Goal: Task Accomplishment & Management: Use online tool/utility

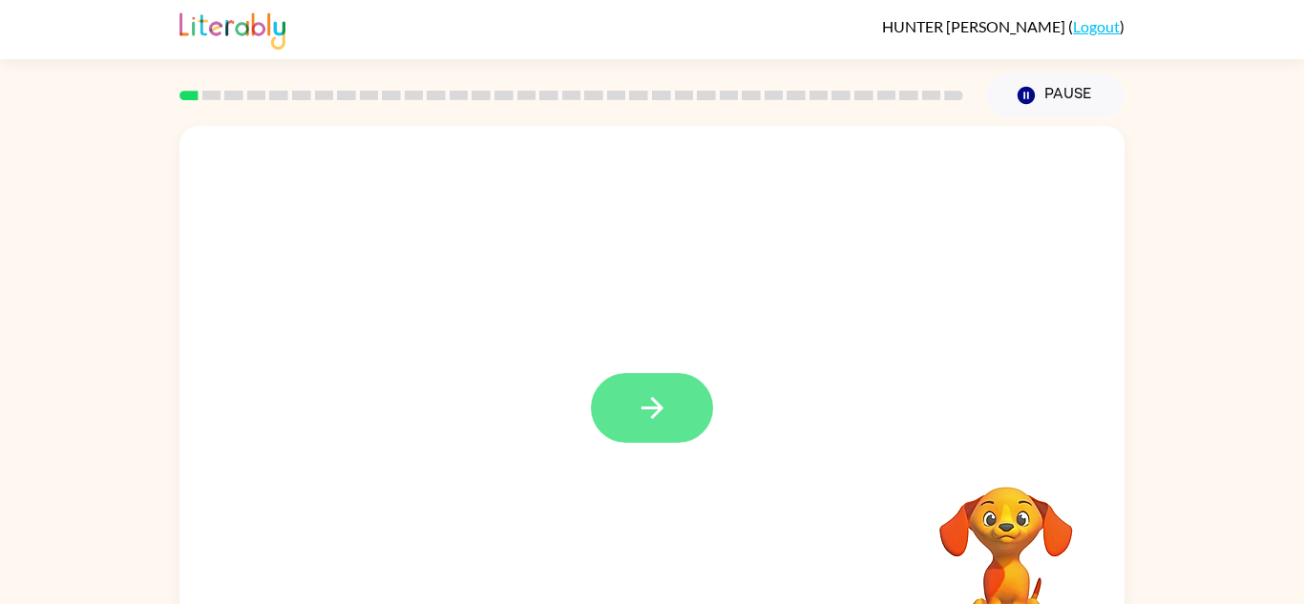
click at [650, 416] on icon "button" at bounding box center [652, 407] width 33 height 33
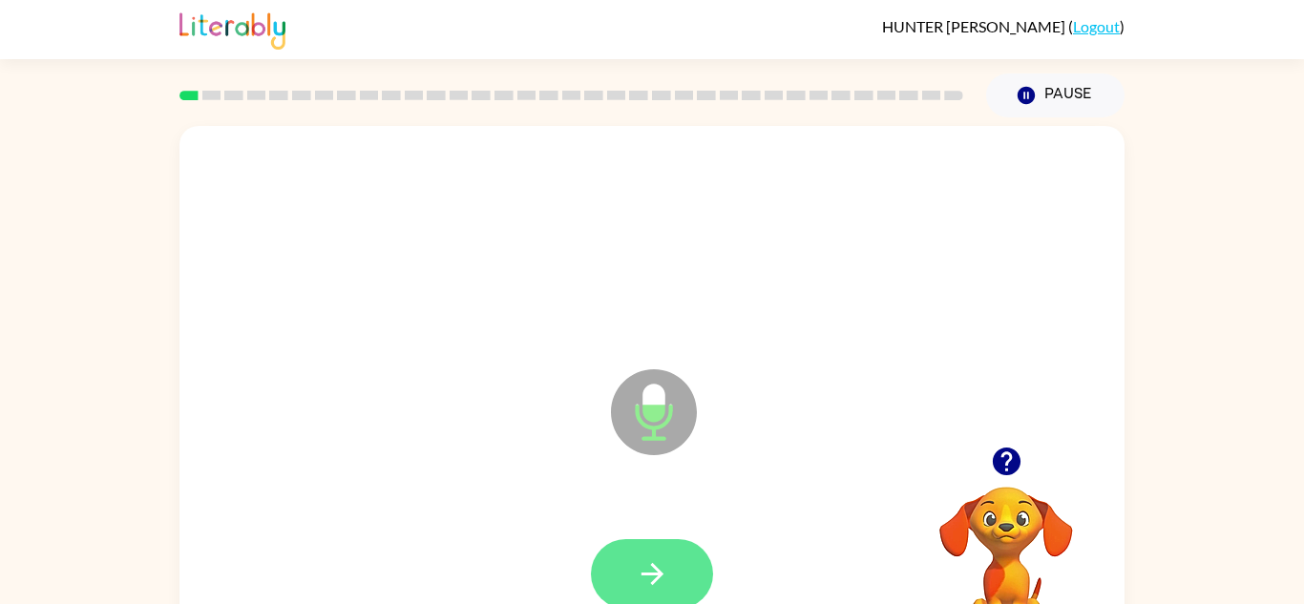
click at [670, 559] on button "button" at bounding box center [652, 574] width 122 height 70
click at [657, 581] on icon "button" at bounding box center [652, 573] width 33 height 33
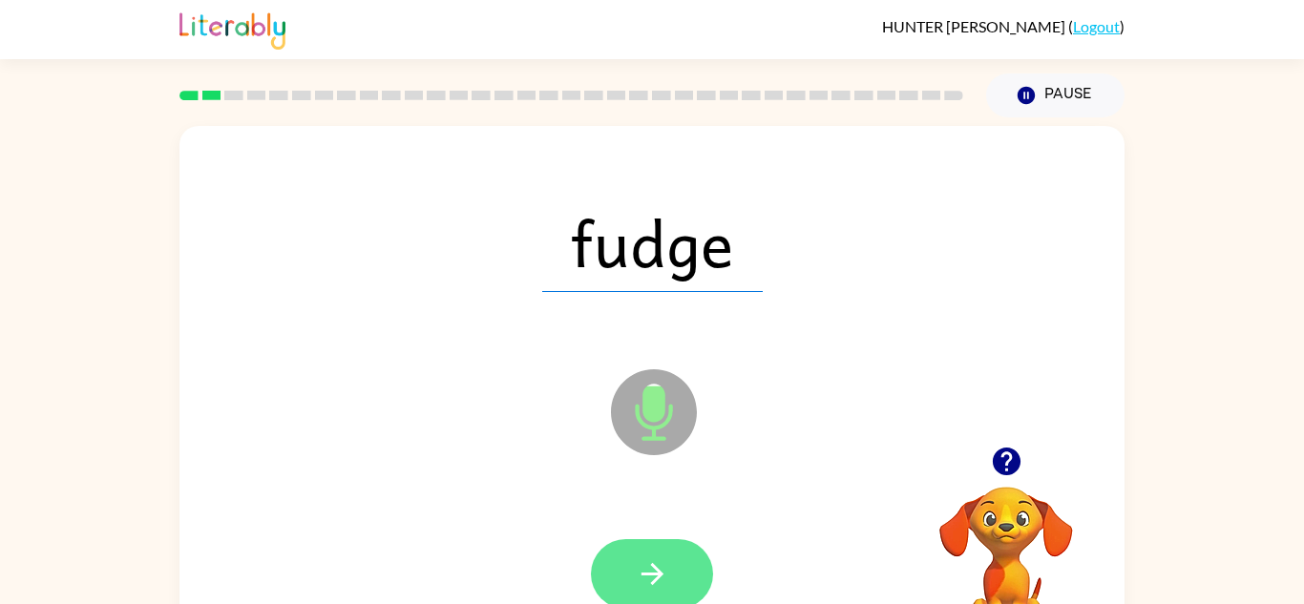
click at [660, 563] on icon "button" at bounding box center [652, 573] width 33 height 33
click at [659, 567] on icon "button" at bounding box center [652, 573] width 33 height 33
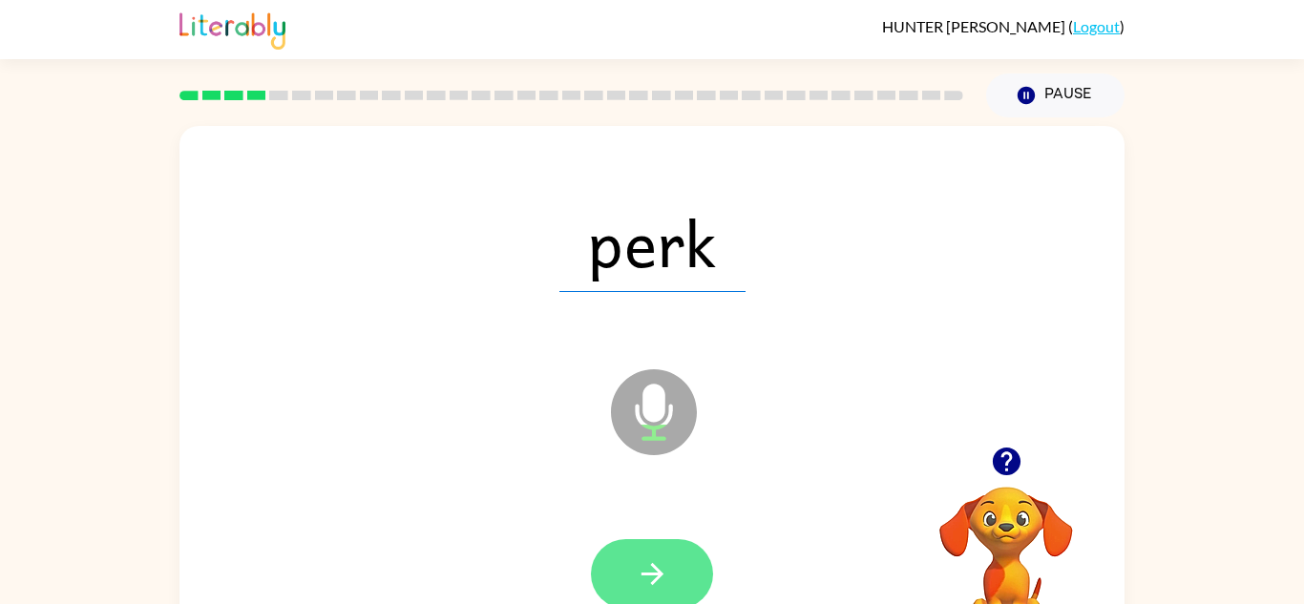
click at [668, 574] on icon "button" at bounding box center [652, 573] width 33 height 33
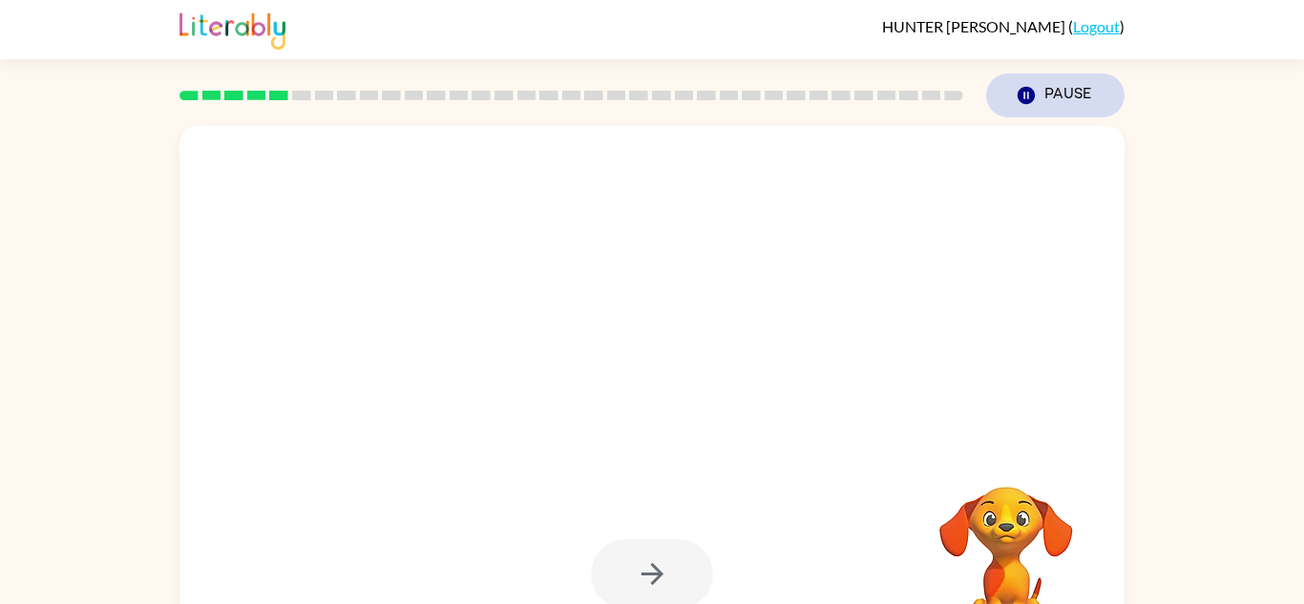
click at [1070, 102] on button "Pause Pause" at bounding box center [1055, 95] width 138 height 44
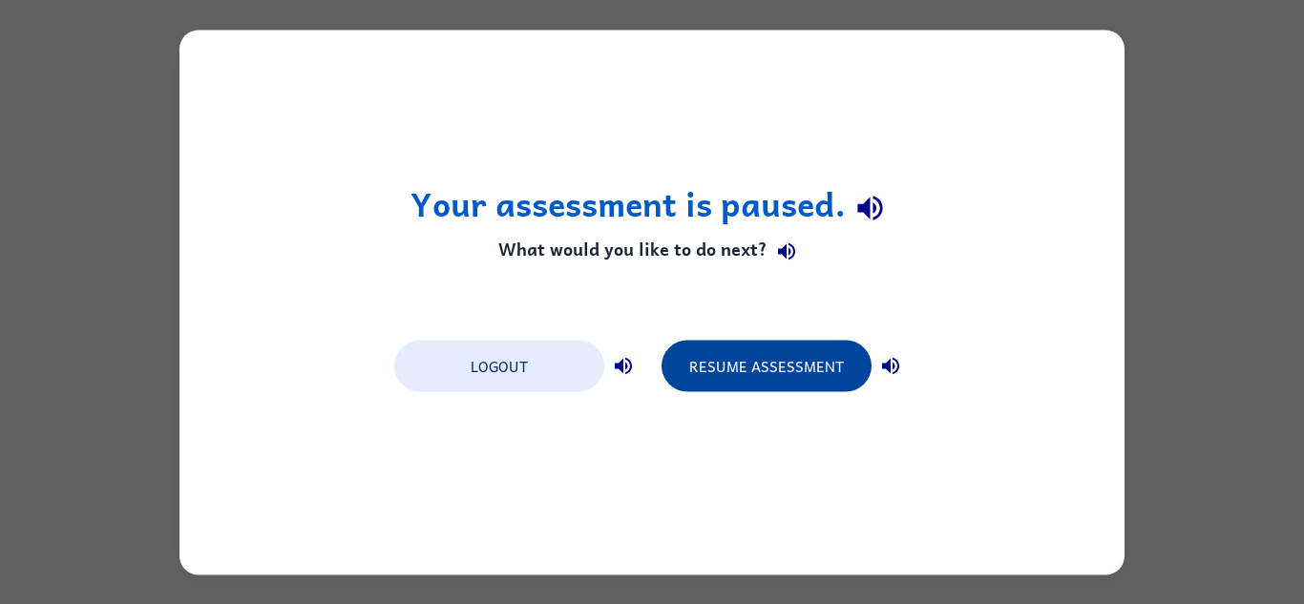
click at [803, 368] on button "Resume Assessment" at bounding box center [766, 366] width 210 height 52
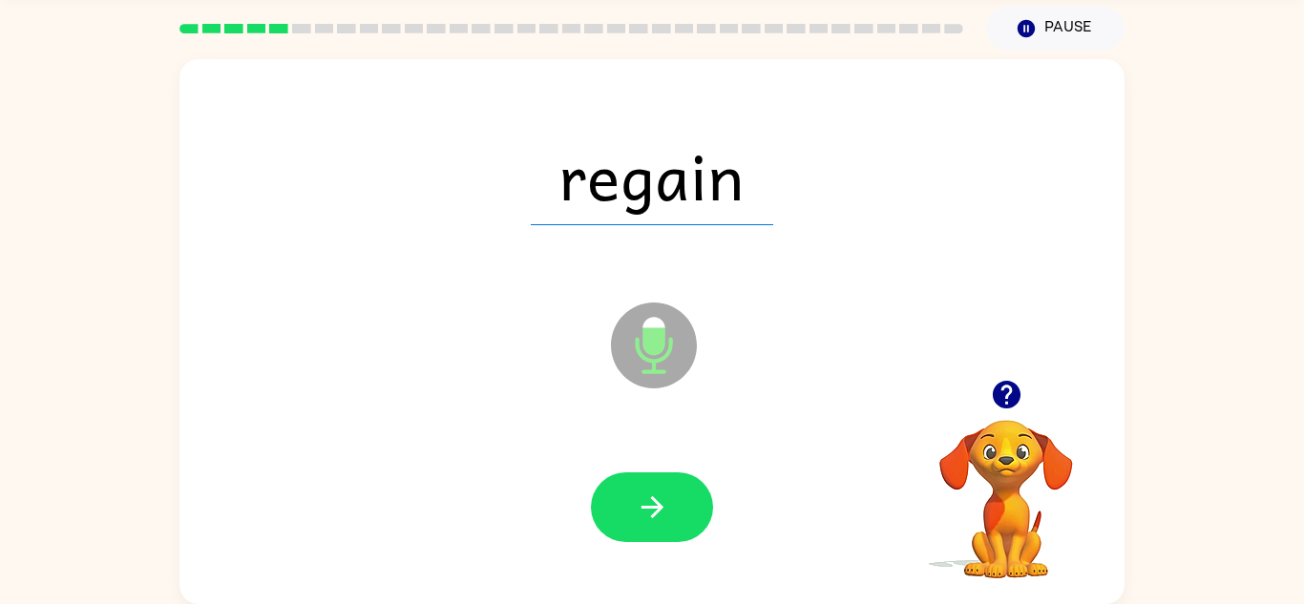
scroll to position [64, 0]
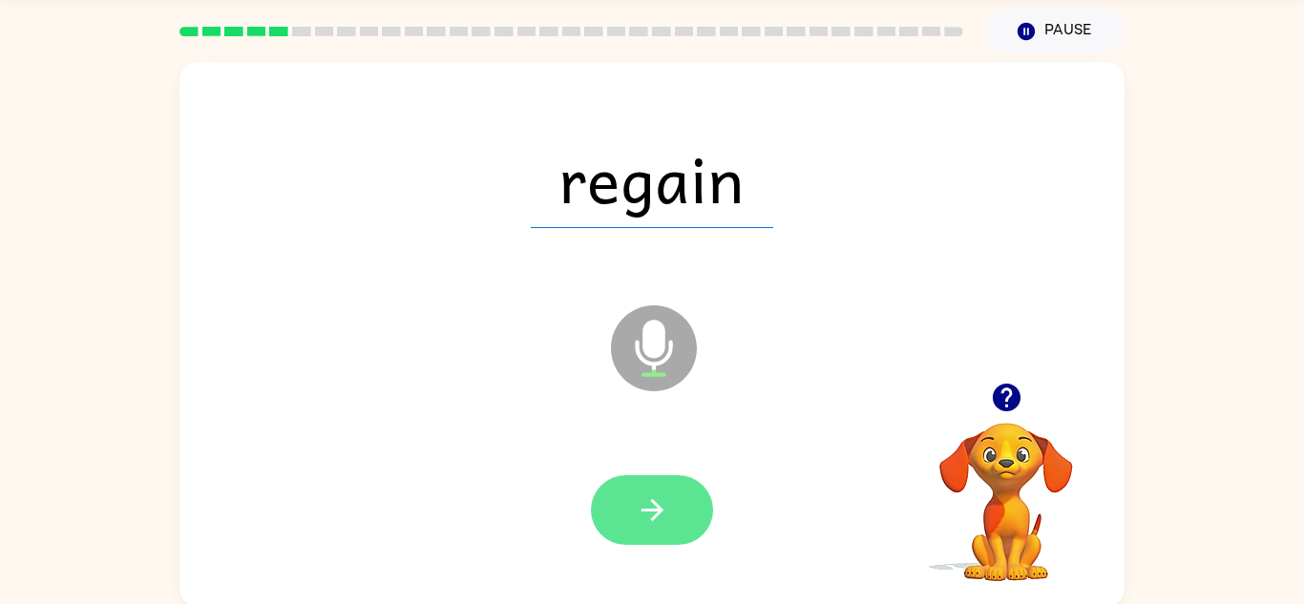
click at [652, 503] on icon "button" at bounding box center [652, 509] width 33 height 33
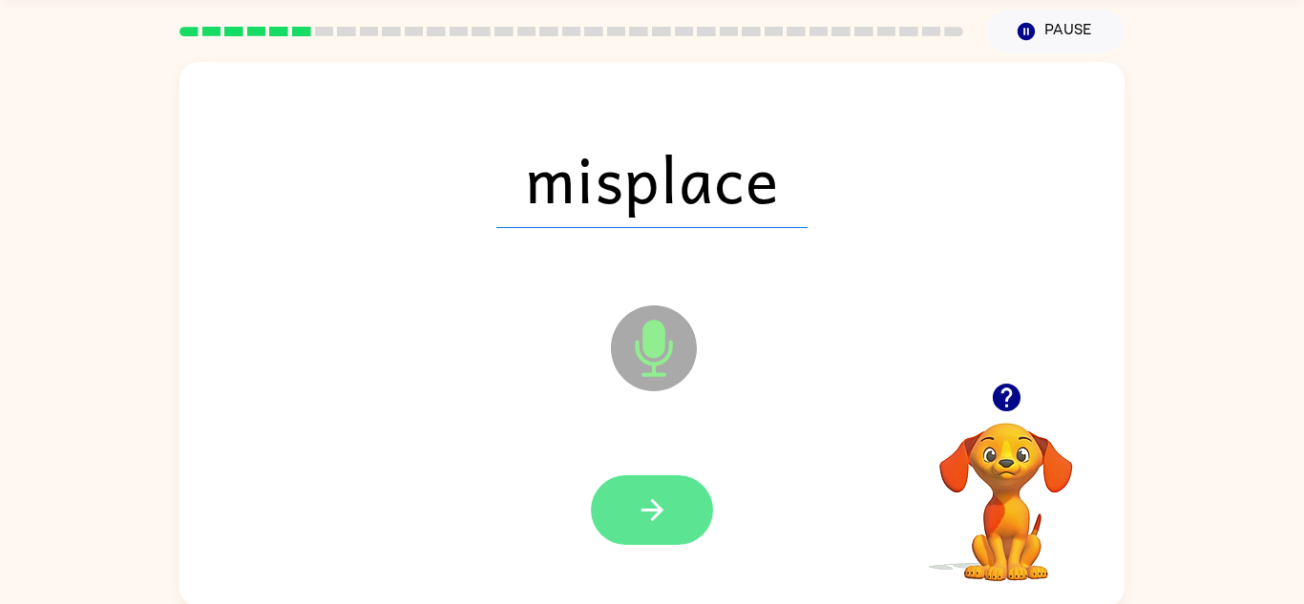
click at [649, 477] on button "button" at bounding box center [652, 510] width 122 height 70
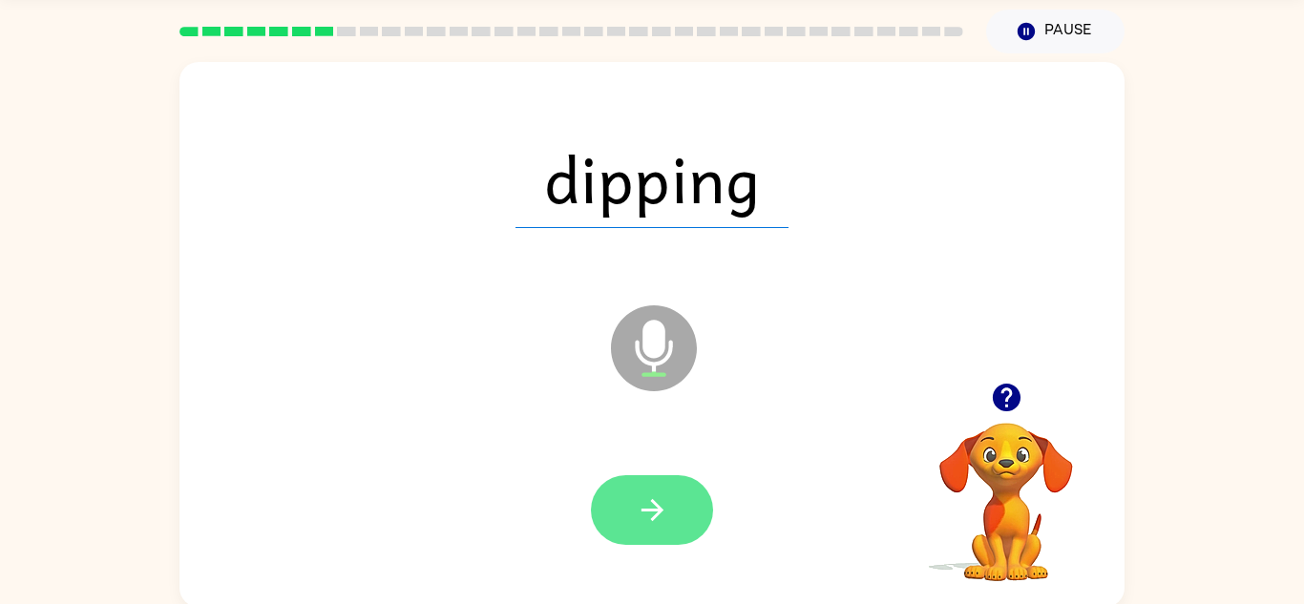
click at [659, 512] on icon "button" at bounding box center [651, 510] width 22 height 22
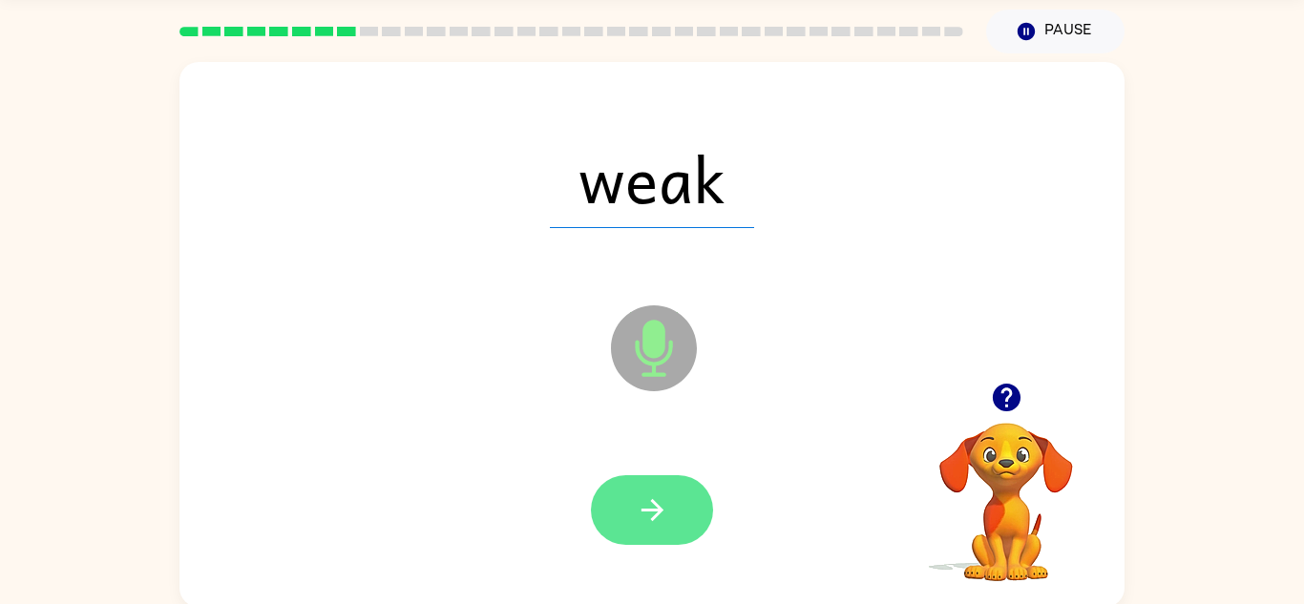
click at [651, 509] on icon "button" at bounding box center [651, 510] width 22 height 22
click at [673, 507] on button "button" at bounding box center [652, 510] width 122 height 70
click at [654, 493] on icon "button" at bounding box center [652, 509] width 33 height 33
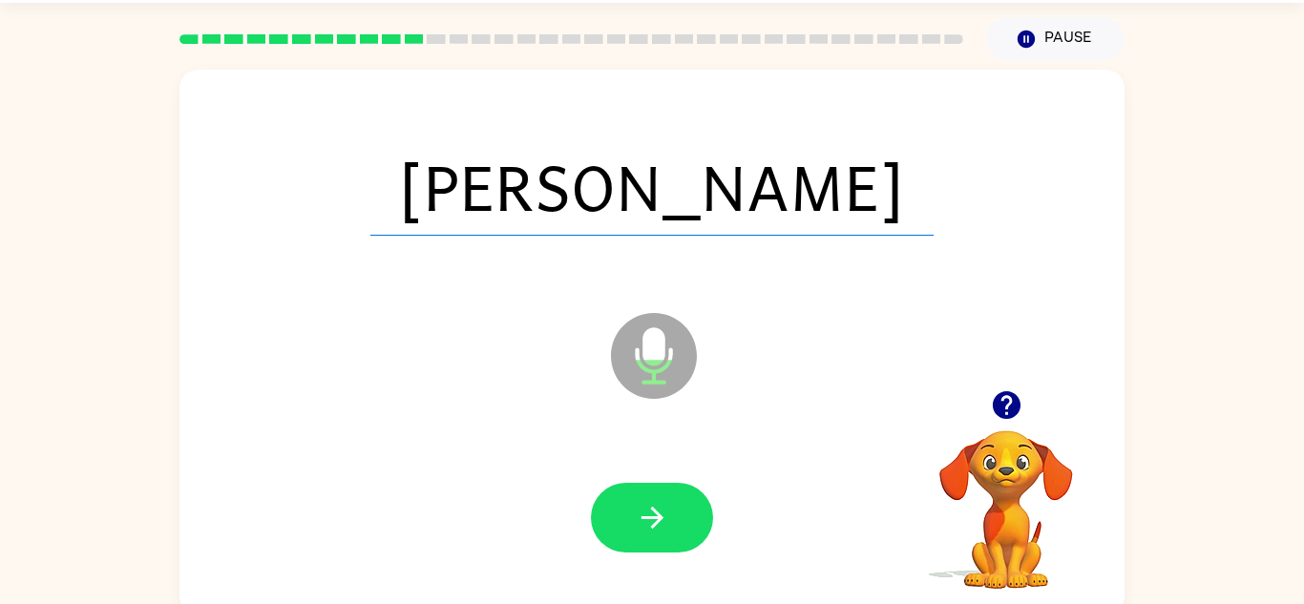
scroll to position [51, 0]
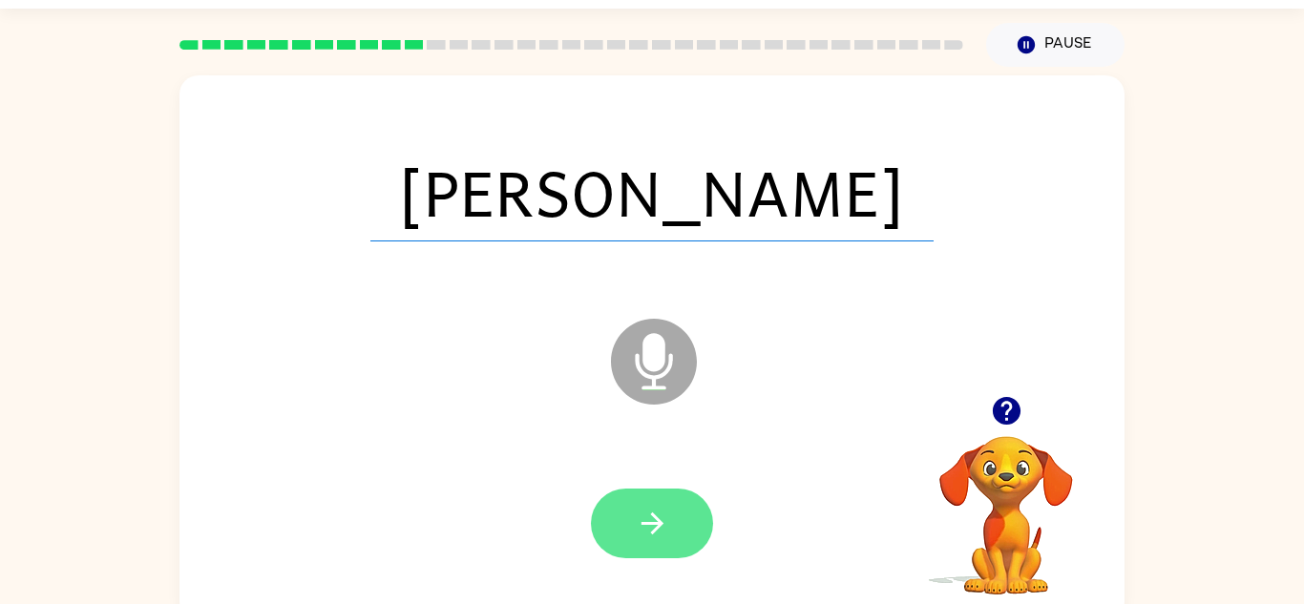
click at [656, 535] on icon "button" at bounding box center [652, 523] width 33 height 33
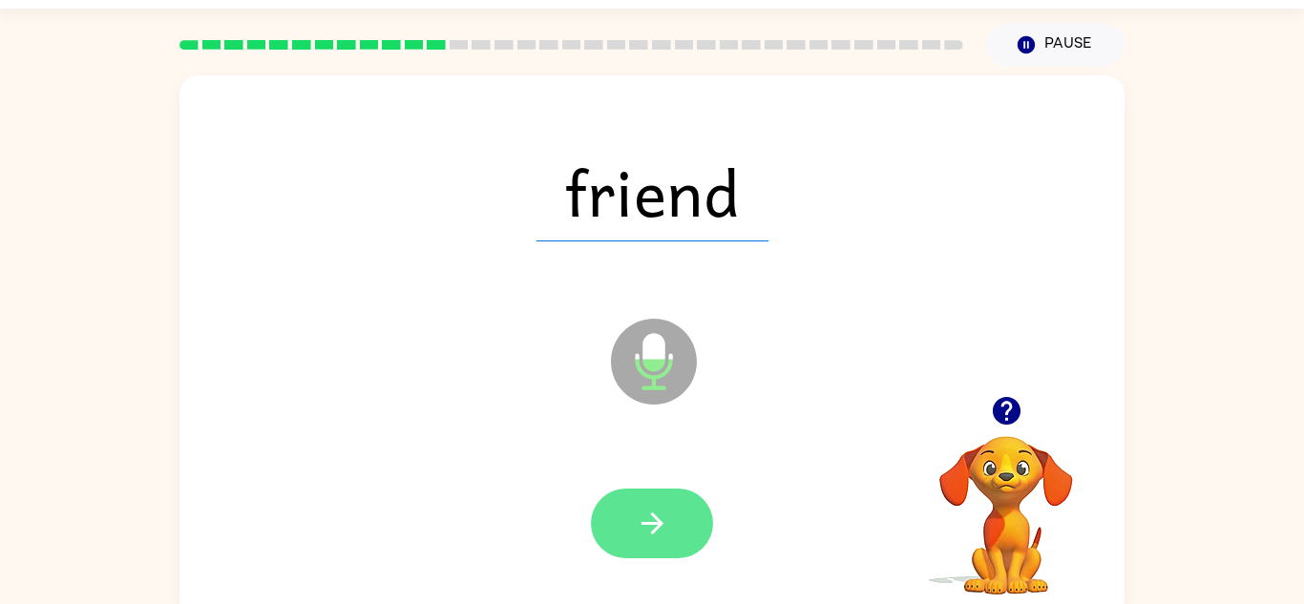
click at [666, 513] on icon "button" at bounding box center [652, 523] width 33 height 33
click at [673, 513] on button "button" at bounding box center [652, 524] width 122 height 70
click at [682, 520] on button "button" at bounding box center [652, 524] width 122 height 70
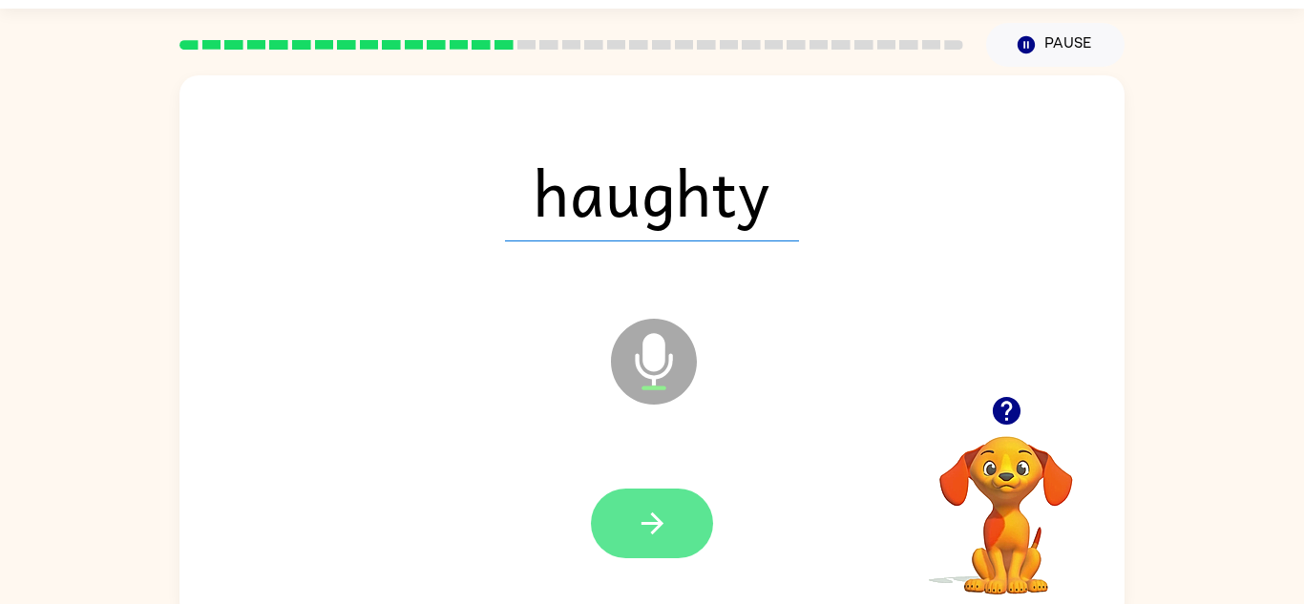
click at [665, 533] on icon "button" at bounding box center [652, 523] width 33 height 33
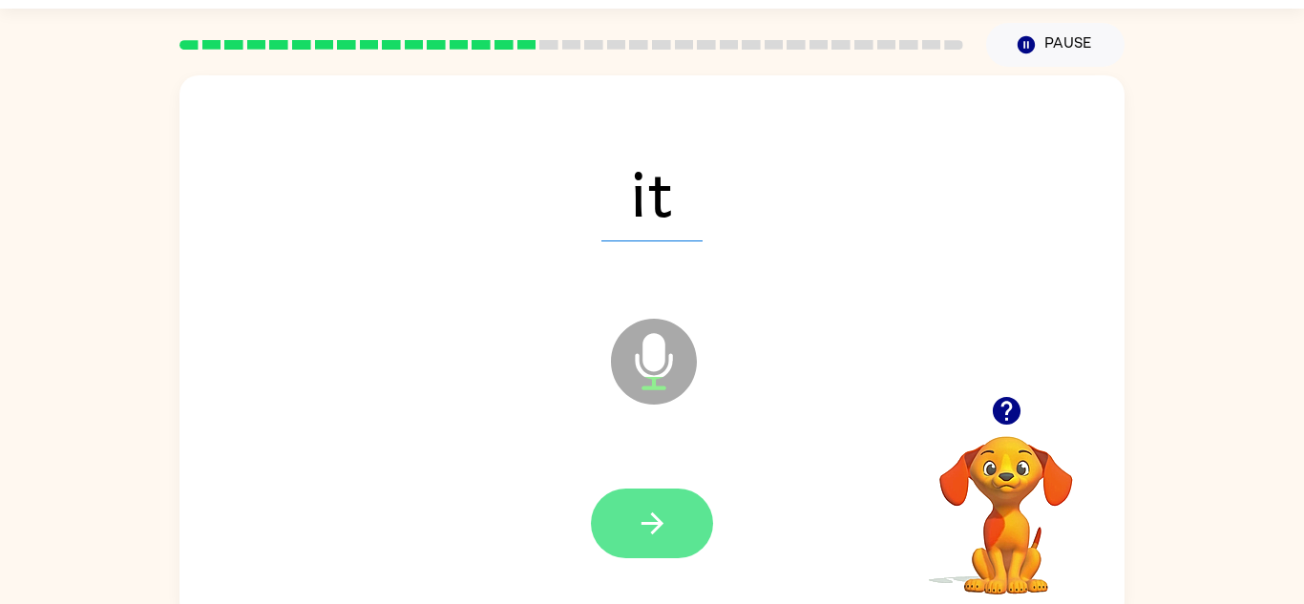
click at [675, 538] on button "button" at bounding box center [652, 524] width 122 height 70
click at [679, 539] on button "button" at bounding box center [652, 524] width 122 height 70
click at [652, 522] on icon "button" at bounding box center [651, 523] width 22 height 22
click at [650, 539] on icon "button" at bounding box center [652, 523] width 33 height 33
click at [667, 490] on button "button" at bounding box center [652, 524] width 122 height 70
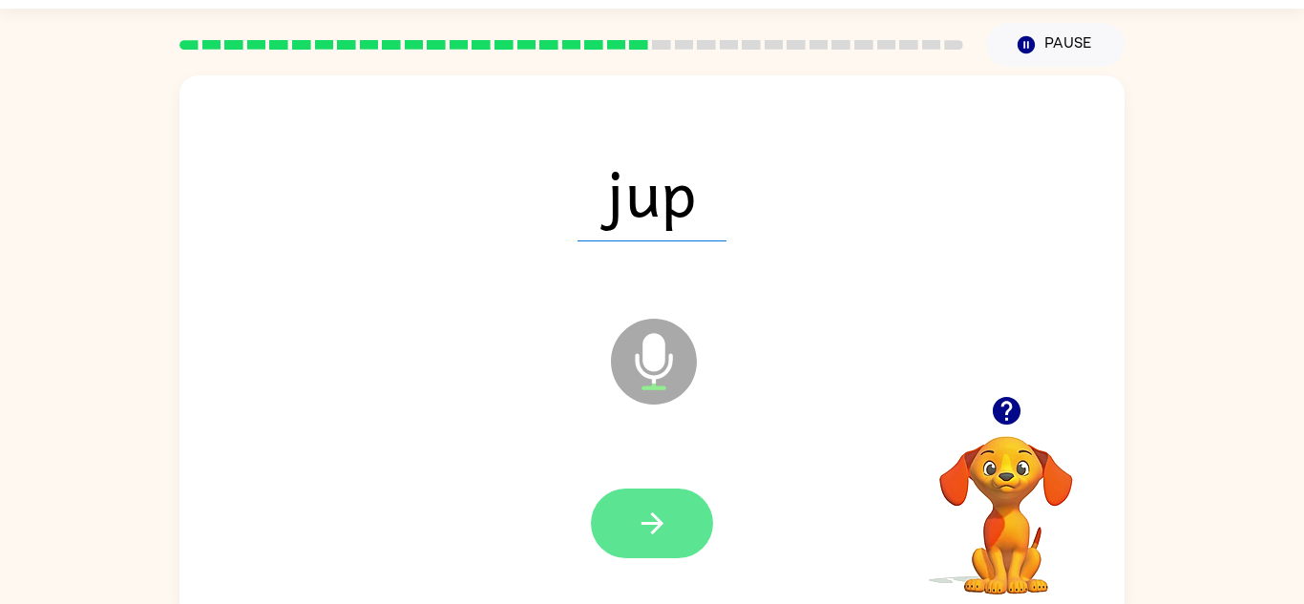
click at [644, 512] on icon "button" at bounding box center [652, 523] width 33 height 33
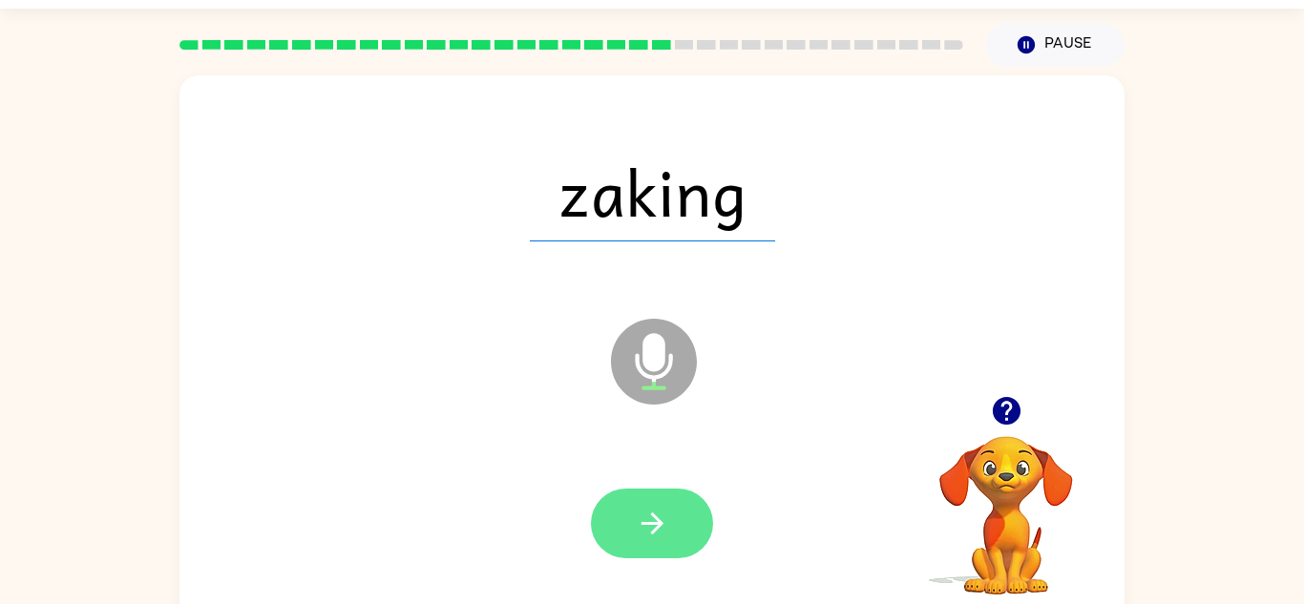
click at [648, 521] on icon "button" at bounding box center [652, 523] width 33 height 33
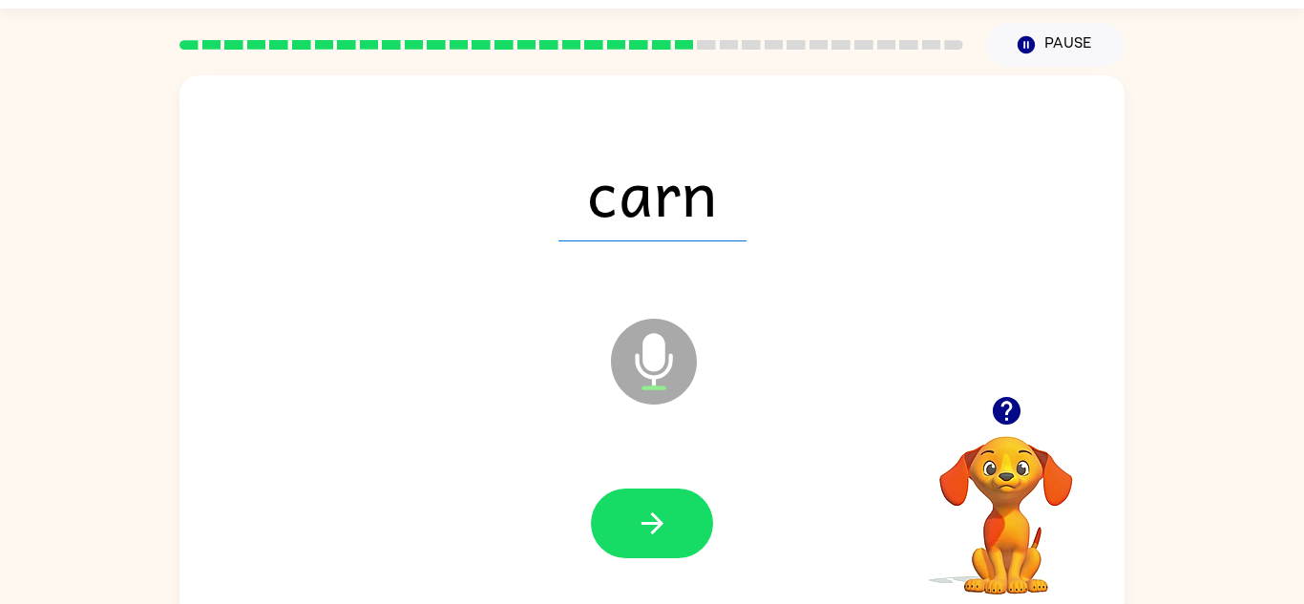
scroll to position [39, 0]
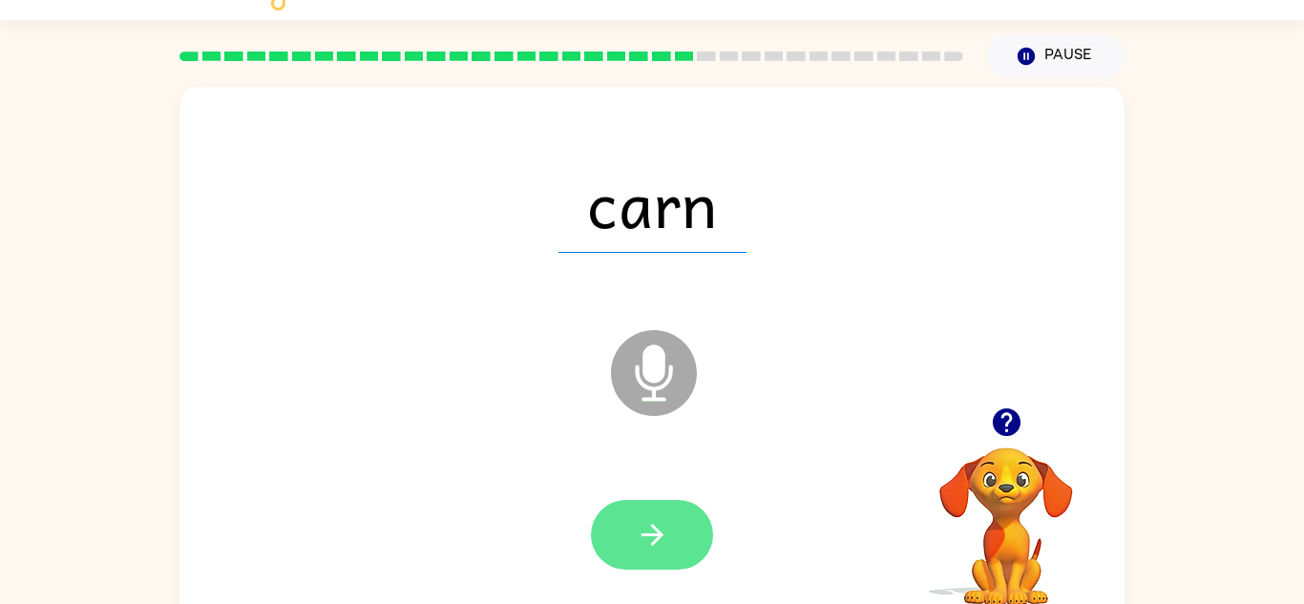
click at [650, 539] on icon "button" at bounding box center [652, 534] width 33 height 33
click at [660, 562] on button "button" at bounding box center [652, 535] width 122 height 70
click at [667, 539] on icon "button" at bounding box center [652, 534] width 33 height 33
click at [682, 526] on button "button" at bounding box center [652, 535] width 122 height 70
click at [670, 545] on button "button" at bounding box center [652, 535] width 122 height 70
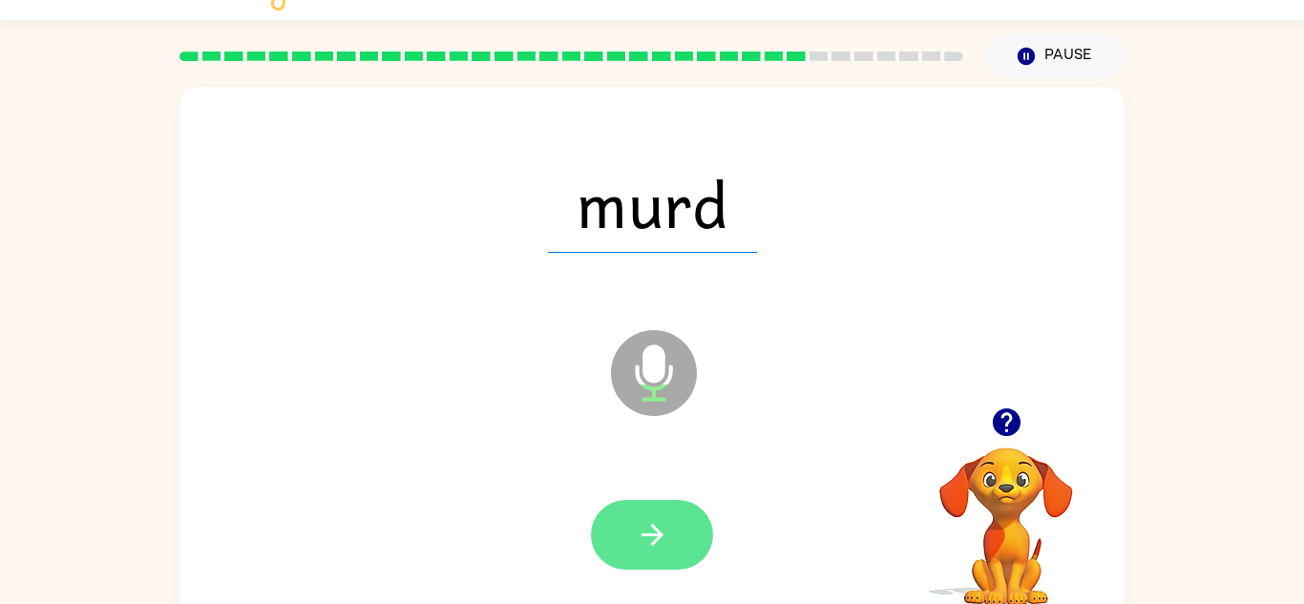
click at [664, 529] on icon "button" at bounding box center [652, 534] width 33 height 33
click at [668, 533] on icon "button" at bounding box center [652, 534] width 33 height 33
click at [650, 535] on icon "button" at bounding box center [651, 535] width 22 height 22
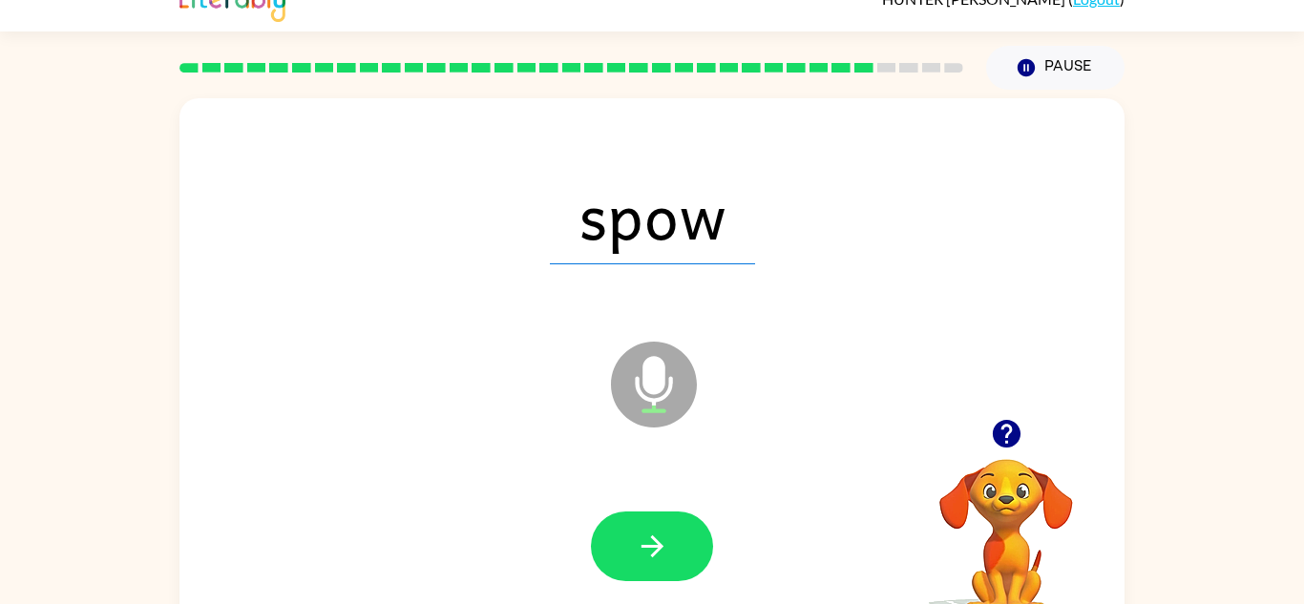
scroll to position [25, 0]
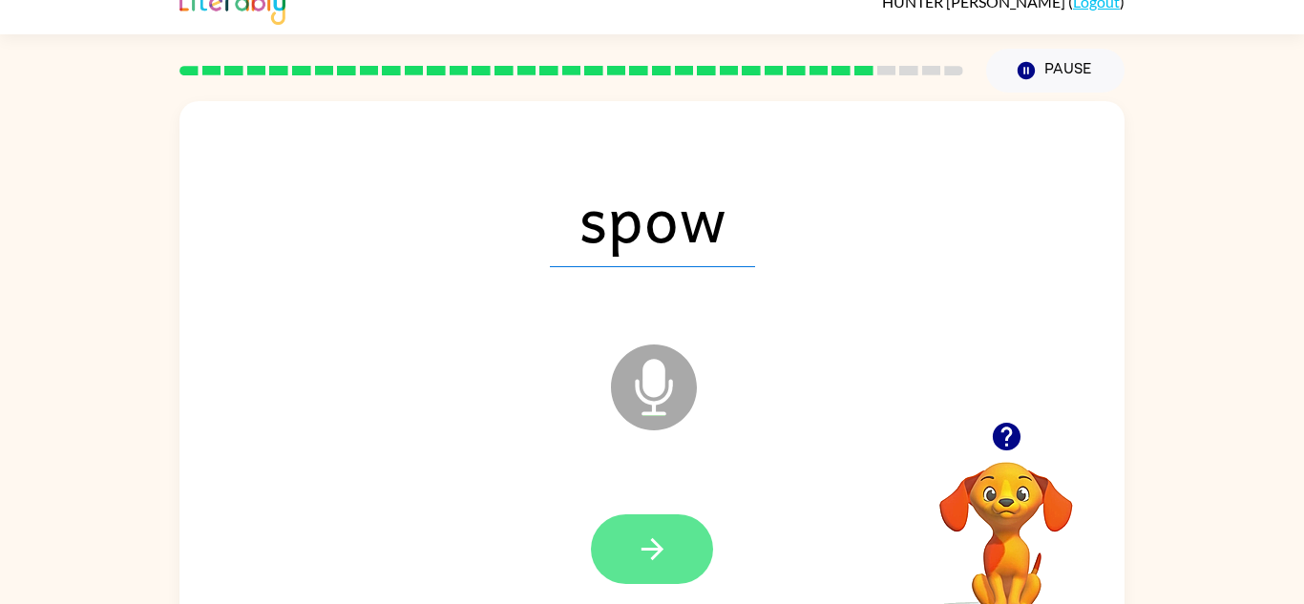
click at [665, 532] on icon "button" at bounding box center [652, 548] width 33 height 33
click at [643, 527] on button "button" at bounding box center [652, 549] width 122 height 70
click at [657, 553] on icon "button" at bounding box center [651, 549] width 22 height 22
click at [643, 556] on icon "button" at bounding box center [652, 548] width 33 height 33
